Goal: Find specific page/section: Find specific page/section

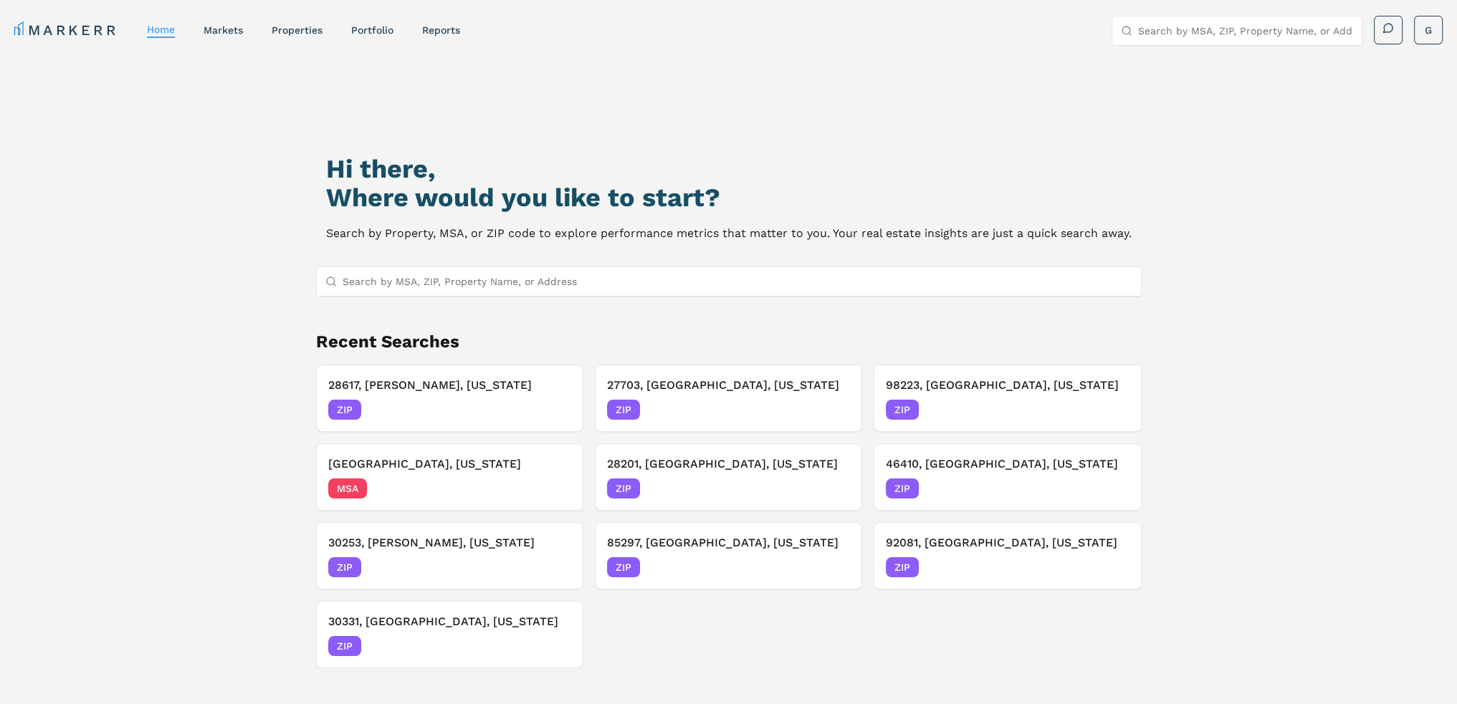
click at [596, 278] on input "Search by MSA, ZIP, Property Name, or Address" at bounding box center [738, 281] width 790 height 29
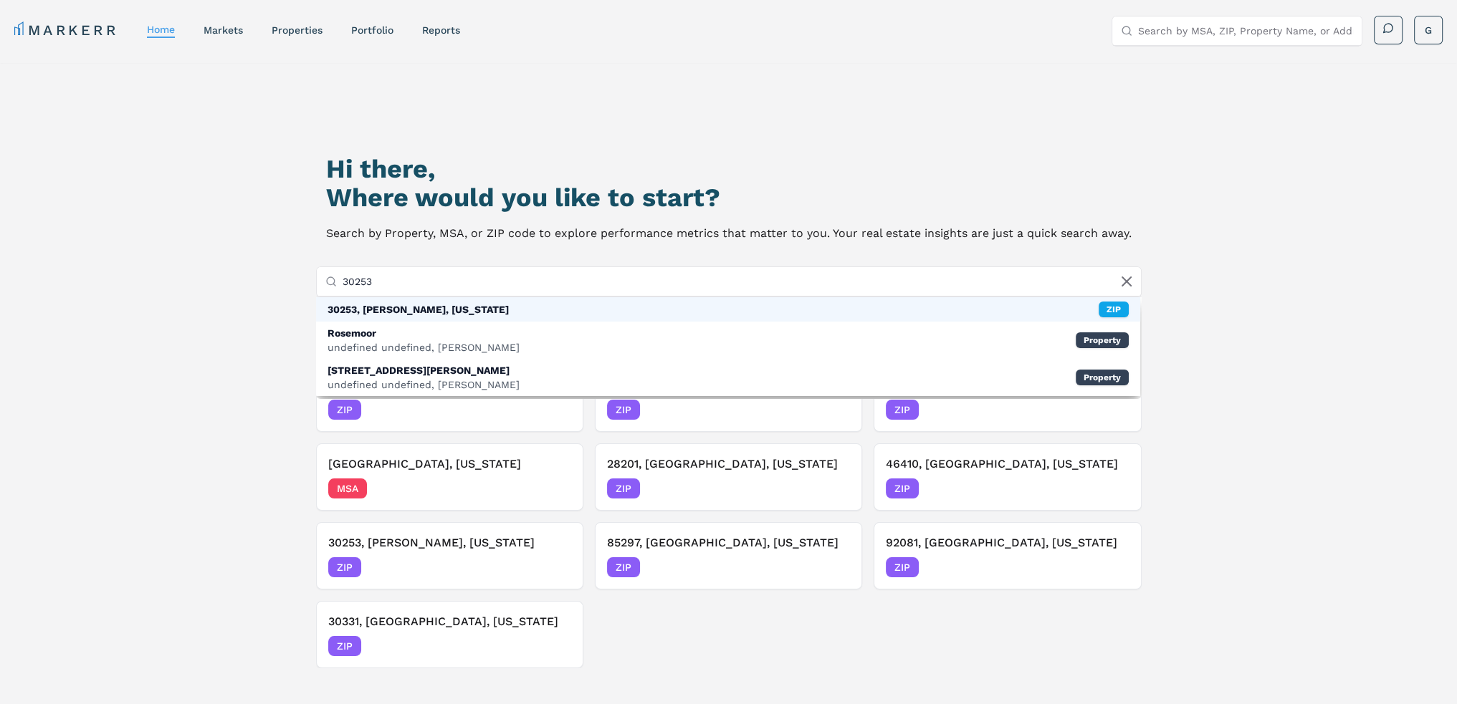
type input "30253"
click at [545, 307] on div "30253, [PERSON_NAME], [US_STATE] ZIP" at bounding box center [728, 309] width 824 height 24
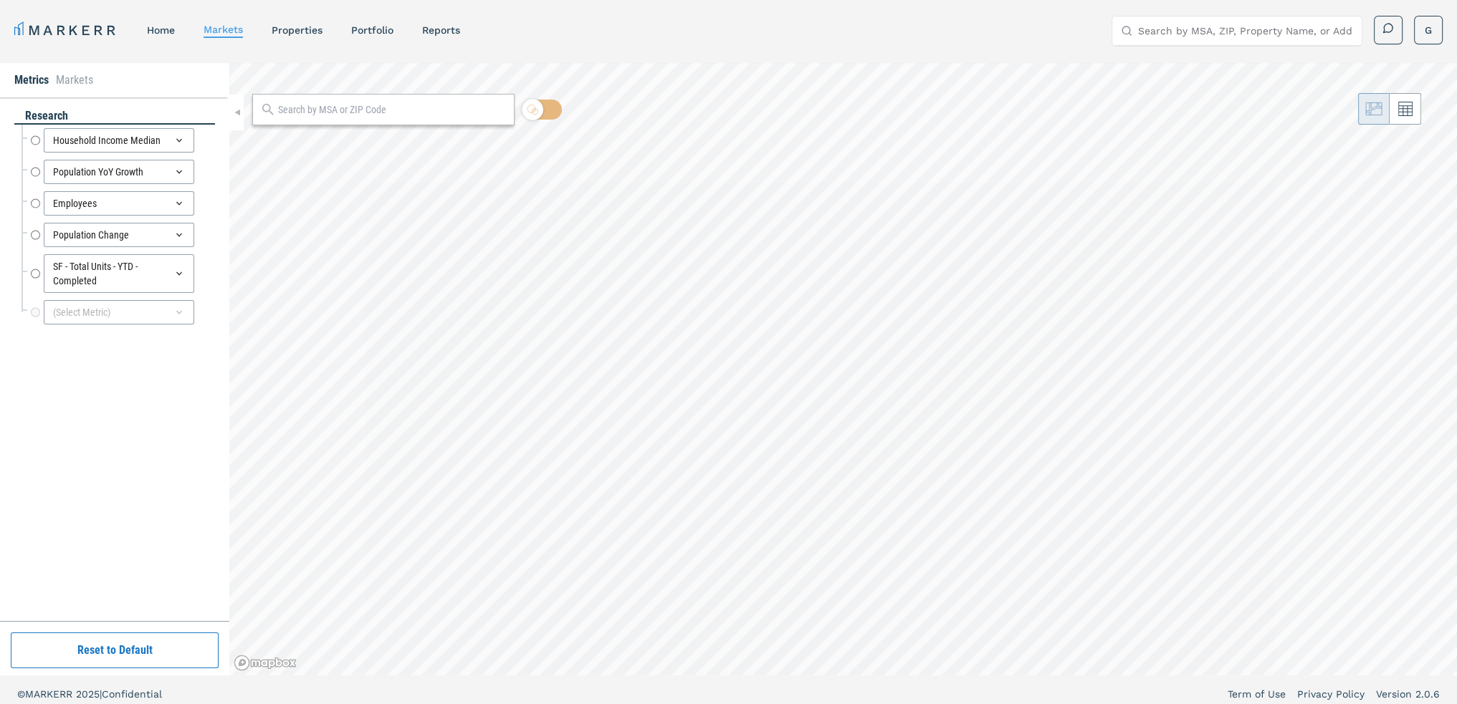
radio input "true"
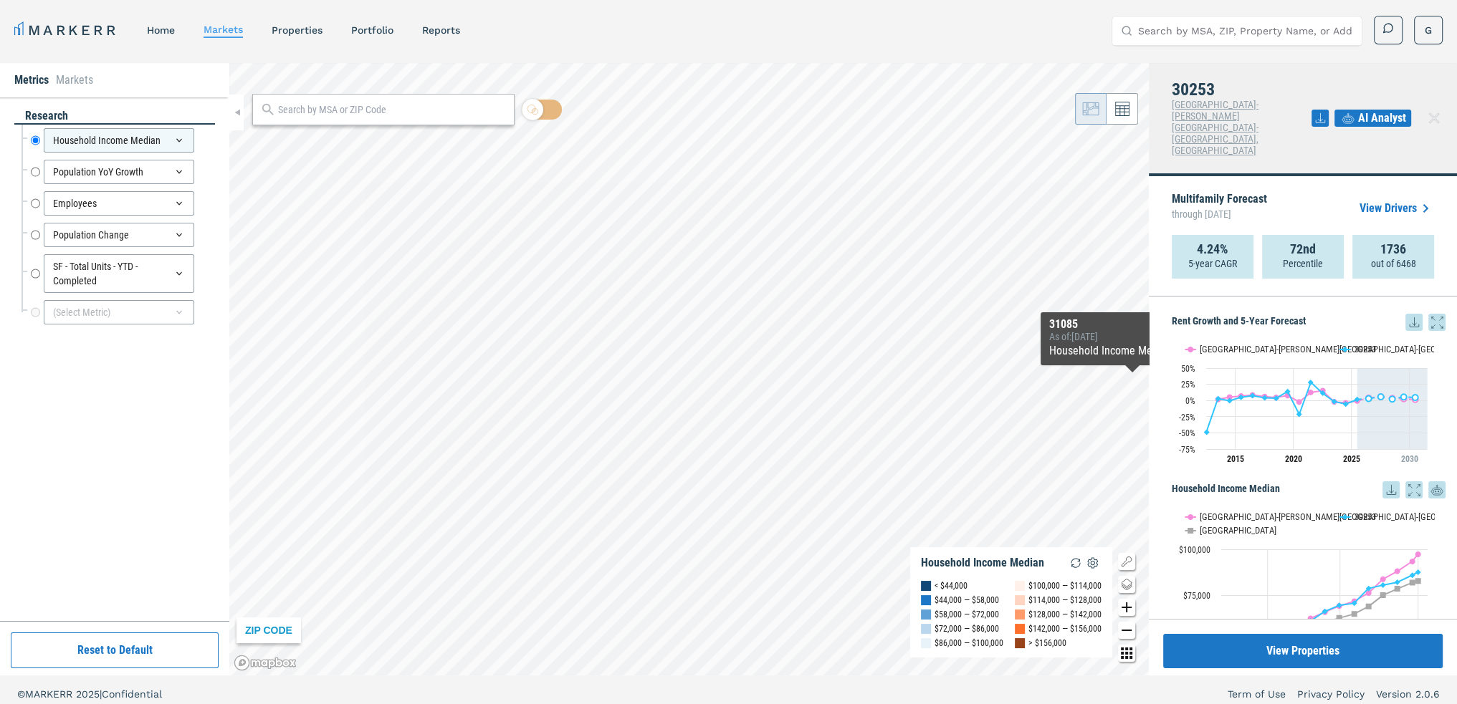
click at [1405, 314] on icon at bounding box center [1413, 322] width 17 height 17
click at [1372, 358] on div "Download as XLS" at bounding box center [1355, 369] width 114 height 32
